Goal: Task Accomplishment & Management: Use online tool/utility

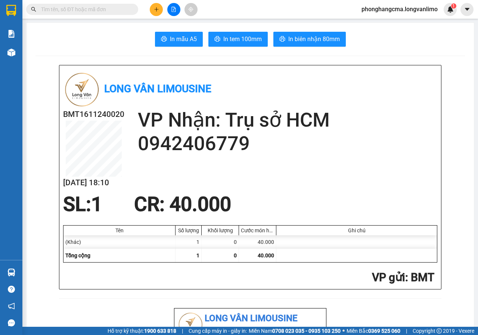
click at [70, 11] on input "text" at bounding box center [85, 9] width 88 height 8
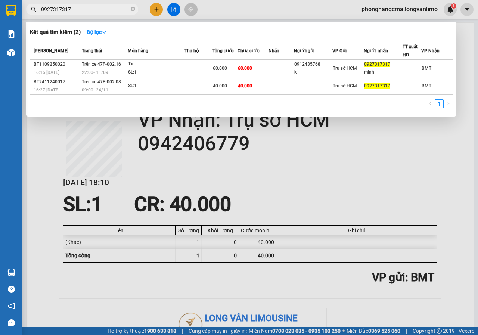
type input "0927317317"
click at [36, 137] on div at bounding box center [239, 167] width 478 height 335
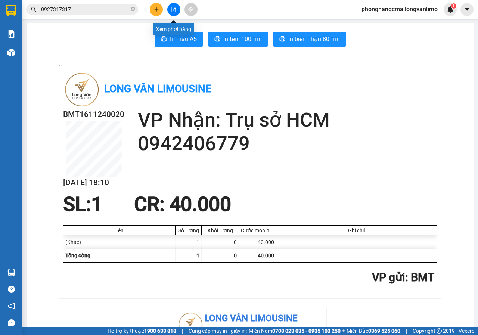
click at [176, 11] on icon "file-add" at bounding box center [174, 9] width 4 height 5
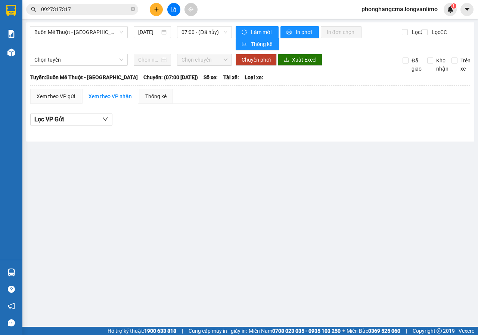
drag, startPoint x: 90, startPoint y: 34, endPoint x: 88, endPoint y: 39, distance: 5.6
click at [89, 34] on span "Buôn Mê Thuột - [GEOGRAPHIC_DATA]" at bounding box center [78, 32] width 89 height 11
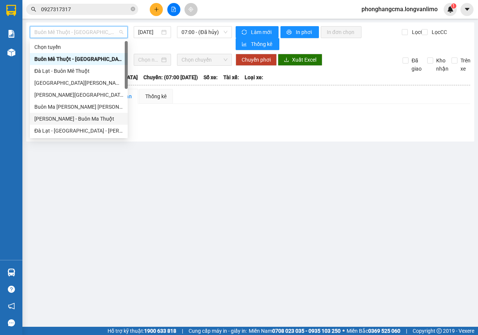
click at [63, 122] on div "[PERSON_NAME] - Buôn Ma Thuột" at bounding box center [78, 119] width 89 height 8
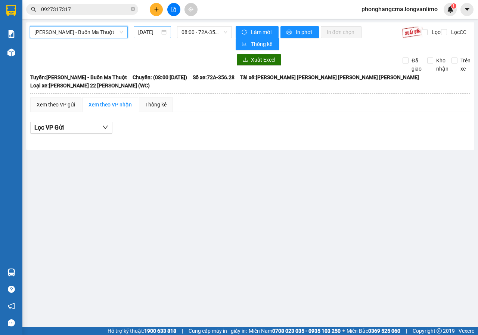
click at [157, 33] on input "[DATE]" at bounding box center [149, 32] width 22 height 8
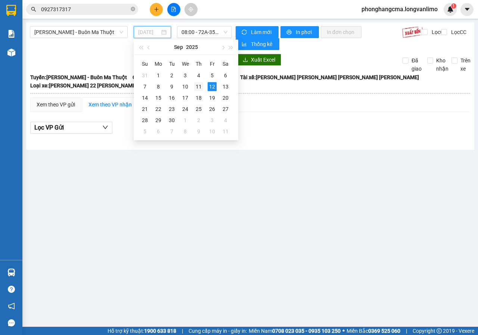
click at [198, 88] on div "11" at bounding box center [198, 86] width 9 height 9
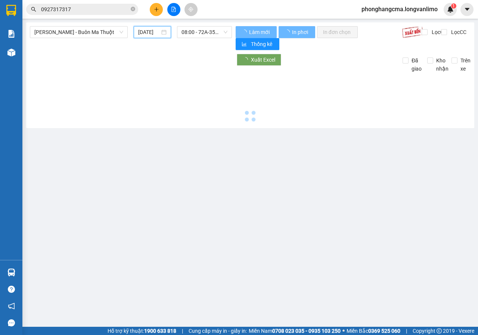
type input "[DATE]"
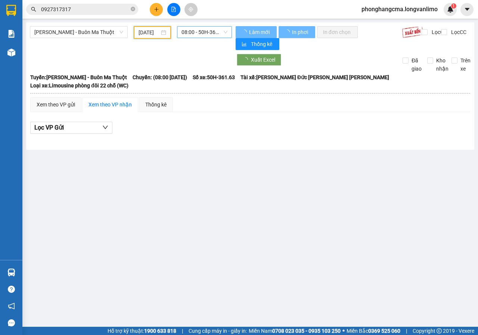
click at [210, 31] on span "08:00 - 50H-361.63" at bounding box center [205, 32] width 46 height 11
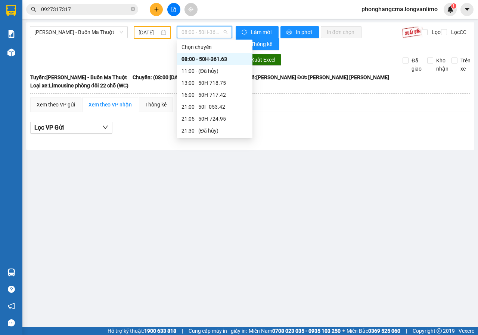
scroll to position [72, 0]
click at [203, 84] on div "22:00 - 47F-002.16" at bounding box center [215, 83] width 66 height 8
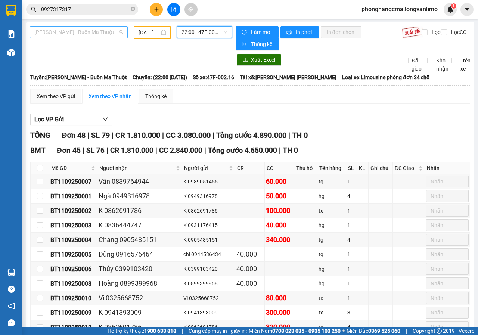
click at [98, 33] on span "[PERSON_NAME] - Buôn Ma Thuột" at bounding box center [78, 32] width 89 height 11
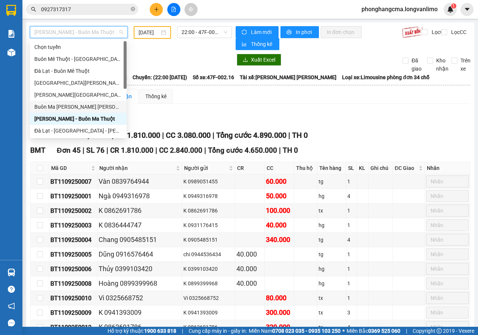
click at [61, 108] on div "Buôn Ma [PERSON_NAME] [PERSON_NAME]" at bounding box center [78, 107] width 88 height 8
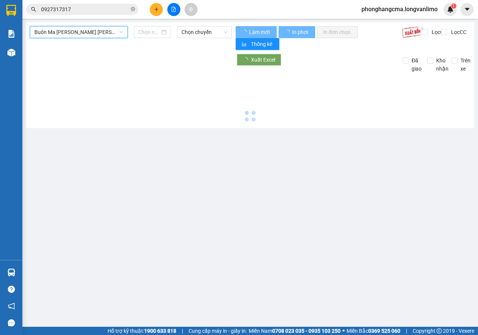
type input "[DATE]"
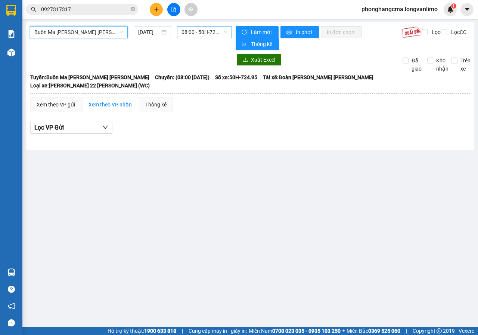
click at [200, 30] on span "08:00 - 50H-724.95" at bounding box center [205, 32] width 46 height 11
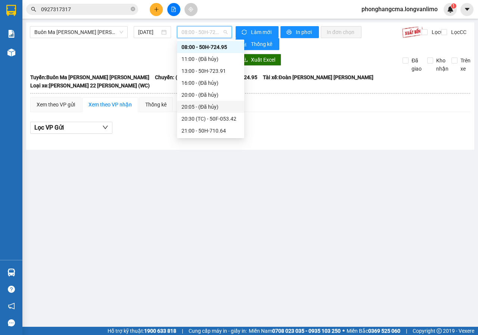
scroll to position [108, 0]
click at [198, 71] on div "21:30 - 47F-002.16" at bounding box center [211, 71] width 58 height 8
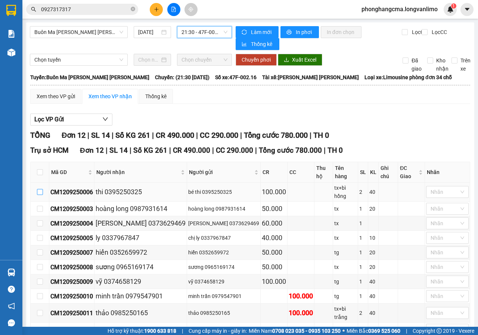
click at [41, 189] on input "checkbox" at bounding box center [40, 192] width 6 height 6
checkbox input "true"
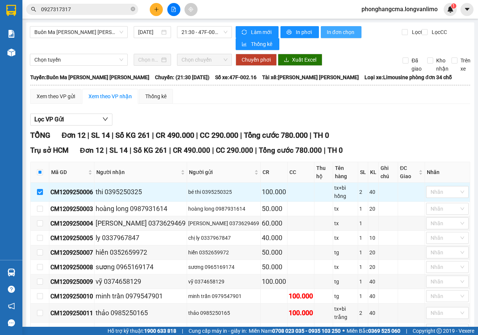
click at [334, 32] on span "In đơn chọn" at bounding box center [341, 32] width 29 height 8
click at [335, 31] on span "In đơn chọn" at bounding box center [341, 32] width 29 height 8
click at [41, 206] on input "checkbox" at bounding box center [40, 209] width 6 height 6
checkbox input "true"
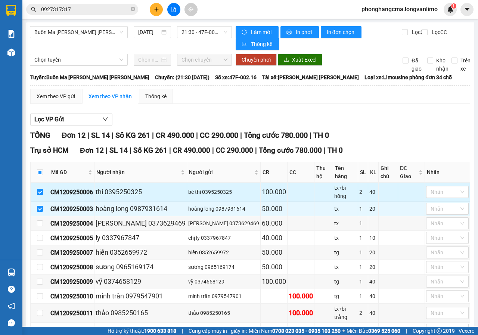
click at [38, 189] on input "checkbox" at bounding box center [40, 192] width 6 height 6
checkbox input "false"
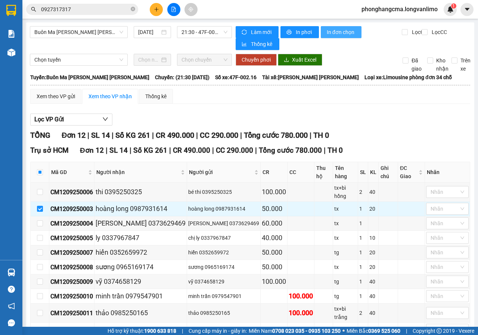
click at [341, 34] on span "In đơn chọn" at bounding box center [341, 32] width 29 height 8
click at [39, 220] on input "checkbox" at bounding box center [40, 223] width 6 height 6
checkbox input "true"
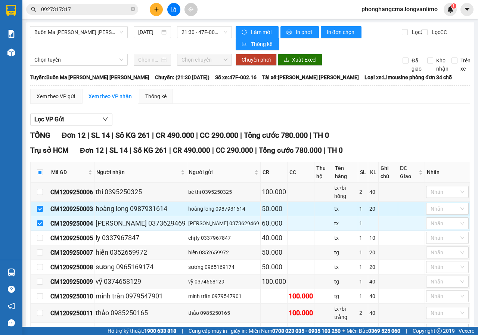
click at [39, 206] on input "checkbox" at bounding box center [40, 209] width 6 height 6
checkbox input "false"
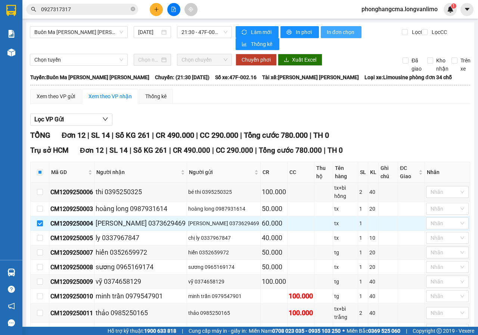
click at [337, 31] on span "In đơn chọn" at bounding box center [341, 32] width 29 height 8
click at [41, 235] on input "checkbox" at bounding box center [40, 238] width 6 height 6
checkbox input "true"
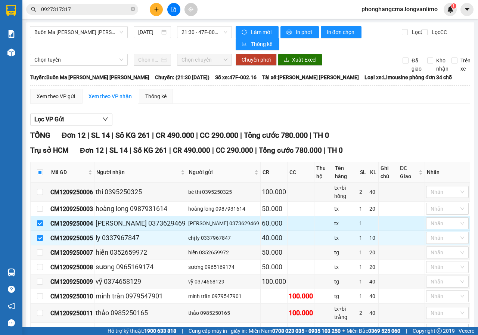
click at [39, 220] on input "checkbox" at bounding box center [40, 223] width 6 height 6
checkbox input "false"
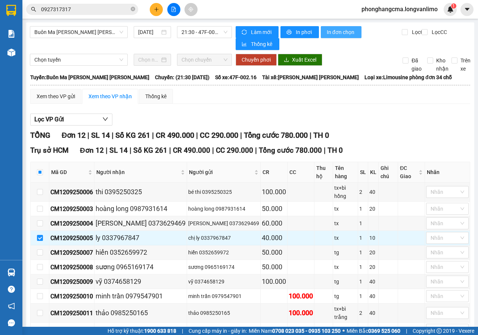
click at [335, 35] on span "In đơn chọn" at bounding box center [341, 32] width 29 height 8
click at [41, 250] on input "checkbox" at bounding box center [40, 253] width 6 height 6
checkbox input "true"
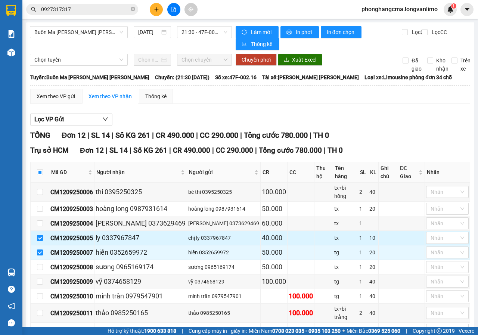
click at [40, 235] on input "checkbox" at bounding box center [40, 238] width 6 height 6
checkbox input "false"
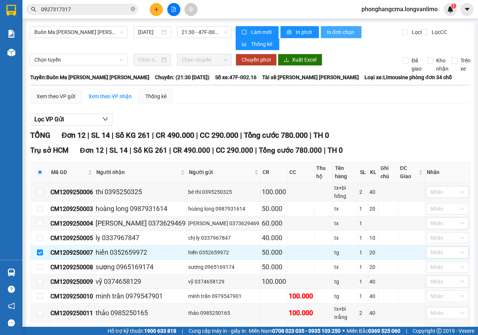
click at [336, 31] on span "In đơn chọn" at bounding box center [341, 32] width 29 height 8
click at [41, 264] on input "checkbox" at bounding box center [40, 267] width 6 height 6
checkbox input "true"
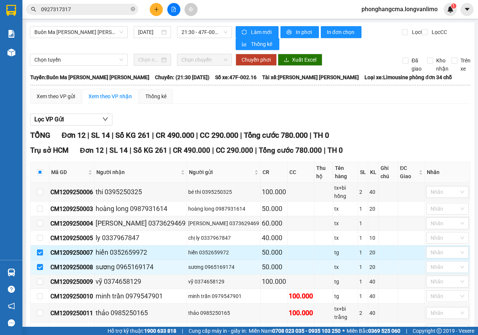
click at [38, 250] on input "checkbox" at bounding box center [40, 253] width 6 height 6
checkbox input "false"
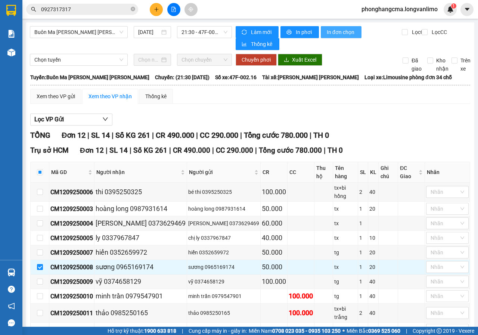
click at [343, 33] on span "In đơn chọn" at bounding box center [341, 32] width 29 height 8
drag, startPoint x: 40, startPoint y: 217, endPoint x: 40, endPoint y: 225, distance: 8.2
click at [40, 264] on input "checkbox" at bounding box center [40, 267] width 6 height 6
checkbox input "false"
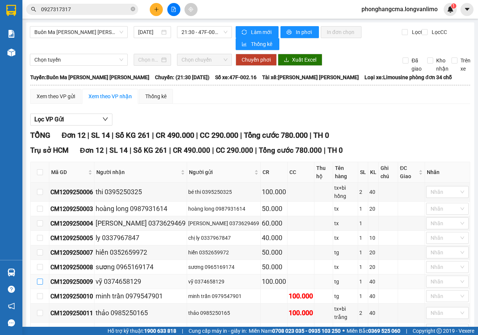
click at [40, 279] on input "checkbox" at bounding box center [40, 282] width 6 height 6
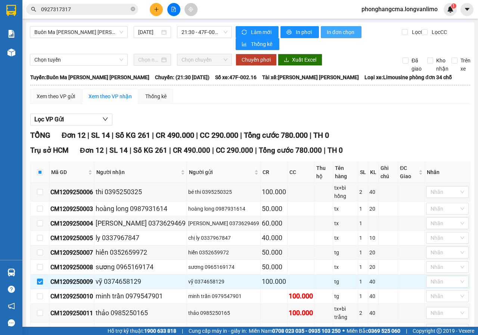
click at [339, 34] on span "In đơn chọn" at bounding box center [341, 32] width 29 height 8
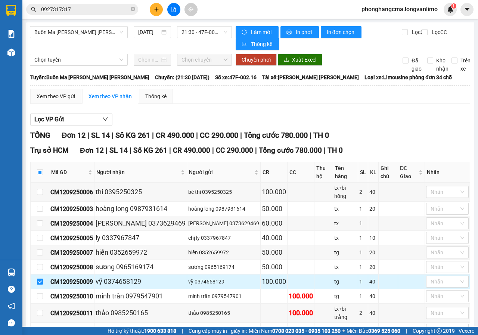
drag, startPoint x: 40, startPoint y: 207, endPoint x: 40, endPoint y: 212, distance: 4.9
click at [40, 279] on input "checkbox" at bounding box center [40, 282] width 6 height 6
checkbox input "false"
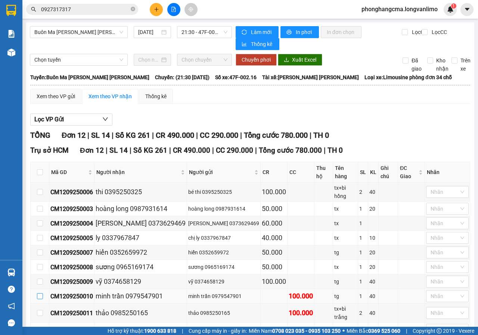
click at [41, 293] on input "checkbox" at bounding box center [40, 296] width 6 height 6
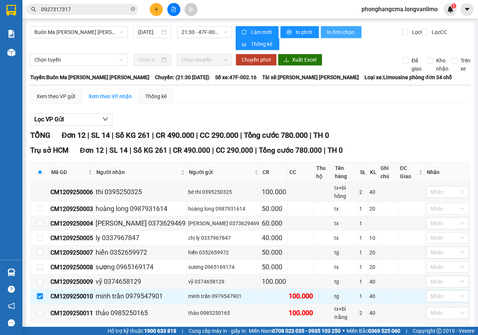
click at [343, 31] on span "In đơn chọn" at bounding box center [341, 32] width 29 height 8
drag, startPoint x: 38, startPoint y: 222, endPoint x: 39, endPoint y: 239, distance: 17.6
click at [38, 293] on input "checkbox" at bounding box center [40, 296] width 6 height 6
checkbox input "false"
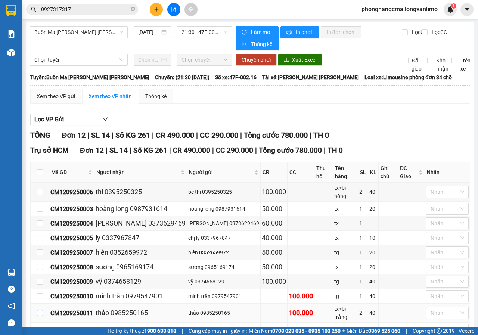
click at [40, 310] on input "checkbox" at bounding box center [40, 313] width 6 height 6
checkbox input "true"
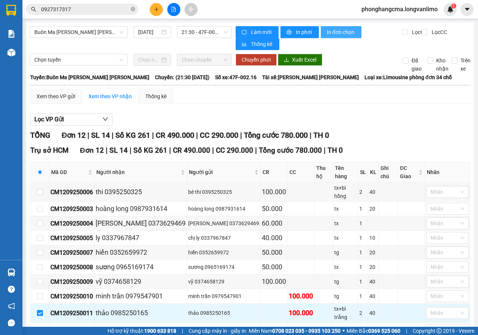
click at [337, 35] on span "In đơn chọn" at bounding box center [341, 32] width 29 height 8
click at [340, 32] on span "In đơn chọn" at bounding box center [341, 32] width 29 height 8
click at [41, 327] on input "checkbox" at bounding box center [40, 330] width 6 height 6
checkbox input "true"
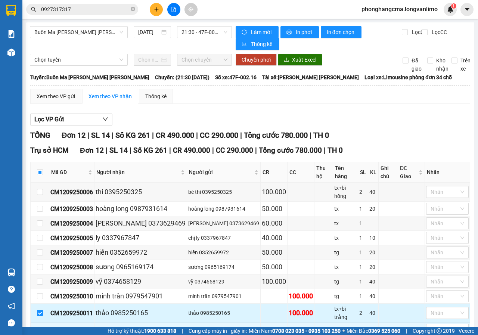
click at [41, 310] on input "checkbox" at bounding box center [40, 313] width 6 height 6
checkbox input "false"
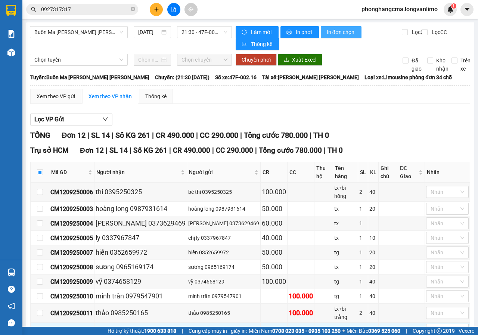
click at [338, 34] on span "In đơn chọn" at bounding box center [341, 32] width 29 height 8
click at [38, 327] on input "checkbox" at bounding box center [40, 330] width 6 height 6
checkbox input "false"
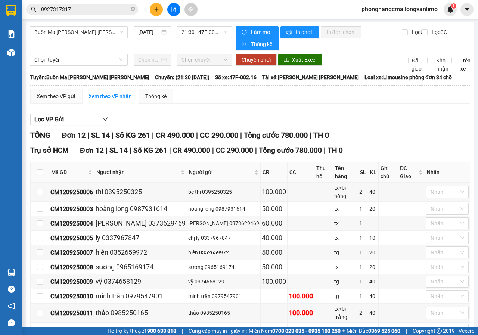
checkbox input "true"
click at [340, 30] on span "In đơn chọn" at bounding box center [341, 32] width 29 height 8
checkbox input "true"
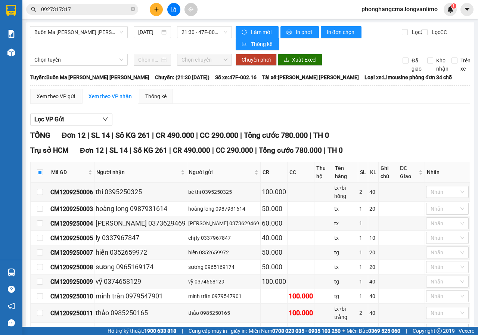
checkbox input "false"
click at [334, 32] on span "In đơn chọn" at bounding box center [341, 32] width 29 height 8
checkbox input "false"
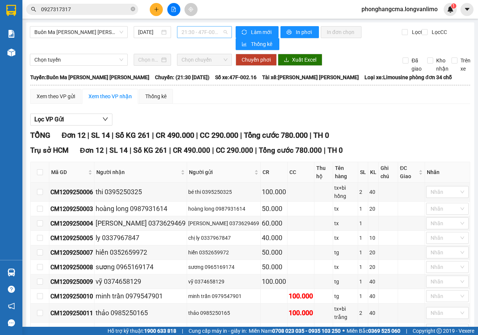
click at [208, 34] on span "21:30 - 47F-002.16" at bounding box center [205, 32] width 46 height 11
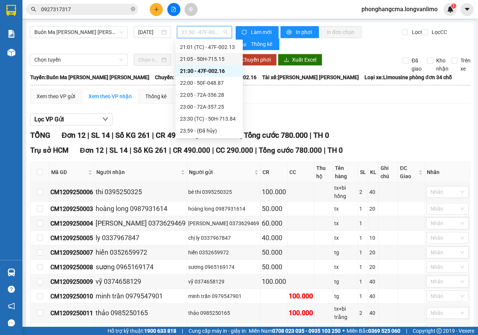
click at [205, 59] on div "21:05 - 50H-715.15" at bounding box center [209, 59] width 58 height 8
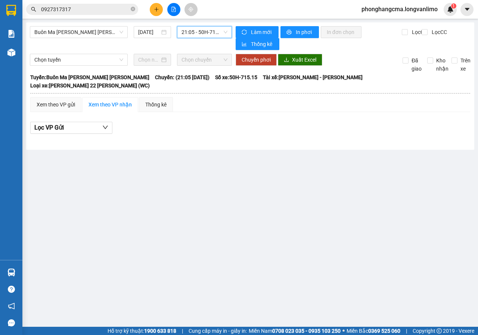
click at [200, 35] on span "21:05 - 50H-715.15" at bounding box center [205, 32] width 46 height 11
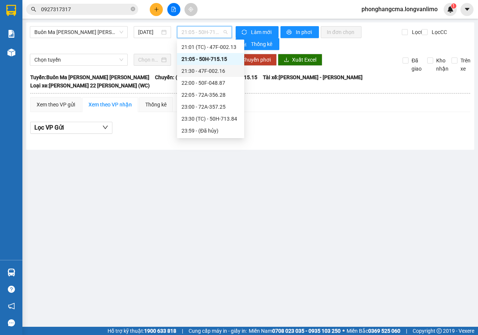
click at [198, 72] on div "21:30 - 47F-002.16" at bounding box center [211, 71] width 58 height 8
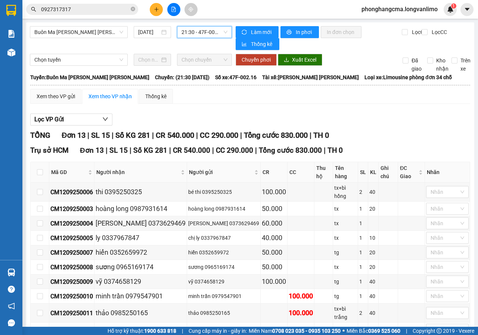
click at [338, 27] on button "In đơn chọn" at bounding box center [341, 32] width 41 height 12
drag, startPoint x: 41, startPoint y: 251, endPoint x: 52, endPoint y: 259, distance: 13.5
checkbox input "false"
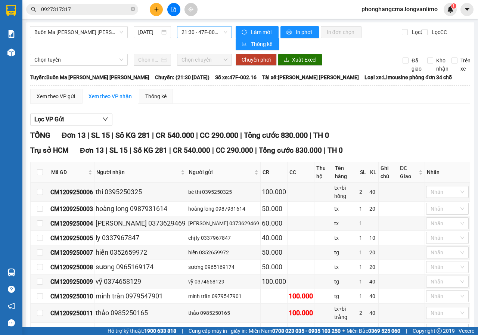
click at [205, 31] on span "21:30 - 47F-002.16" at bounding box center [205, 32] width 46 height 11
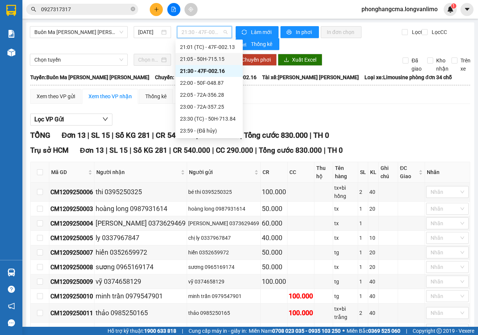
click at [196, 58] on div "21:05 - 50H-715.15" at bounding box center [209, 59] width 58 height 8
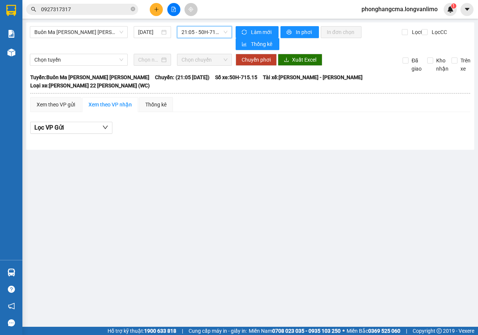
click at [199, 32] on span "21:05 - 50H-715.15" at bounding box center [205, 32] width 46 height 11
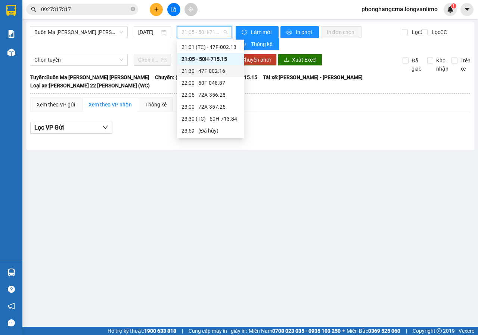
click at [202, 71] on div "21:30 - 47F-002.16" at bounding box center [211, 71] width 58 height 8
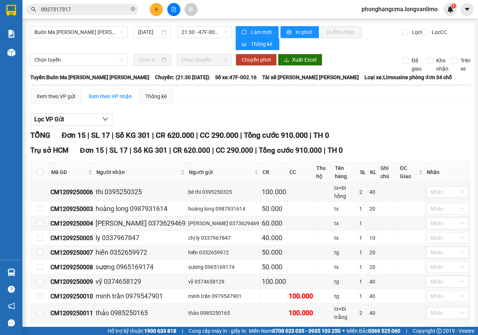
click at [336, 33] on span "In đơn chọn" at bounding box center [341, 32] width 29 height 8
checkbox input "false"
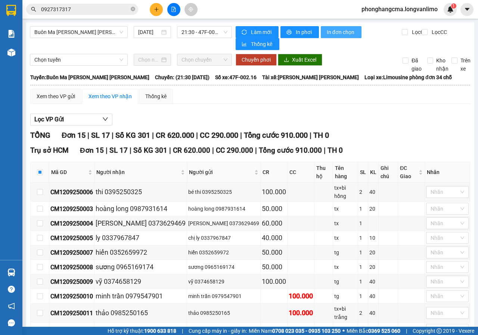
click at [339, 34] on span "In đơn chọn" at bounding box center [341, 32] width 29 height 8
checkbox input "false"
